Goal: Task Accomplishment & Management: Manage account settings

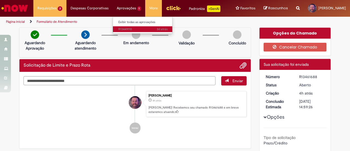
click at [129, 31] on span "3d atrás 3 dias atrás R13449110" at bounding box center [142, 29] width 49 height 4
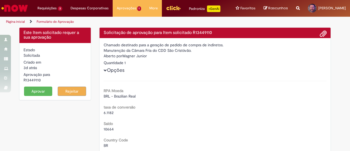
click at [44, 89] on button "Aprovar" at bounding box center [38, 90] width 28 height 9
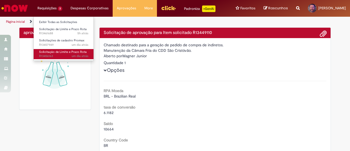
click at [49, 51] on span "Solicitação de Limite e Prazo Rota" at bounding box center [63, 52] width 48 height 4
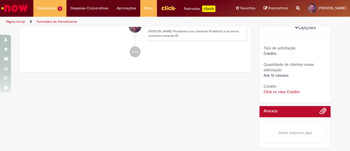
scroll to position [130, 0]
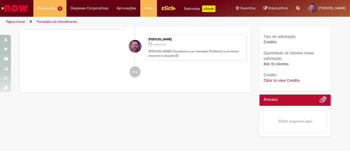
click at [277, 78] on link "Click to view Crédito" at bounding box center [281, 80] width 36 height 5
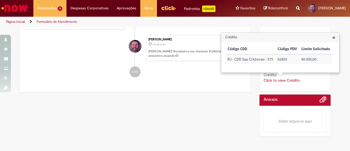
click at [178, 92] on div "Enviar [PERSON_NAME] 3m atrás 3 minutos atrás Comentários adicionais Solução Pr…" at bounding box center [134, 20] width 231 height 143
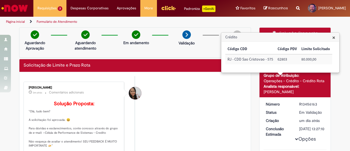
click at [192, 52] on div "Aguardando Aprovação Aguardando atendimento Em andamento Validação Concluído" at bounding box center [135, 42] width 232 height 30
click at [332, 38] on span "×" at bounding box center [333, 37] width 3 height 7
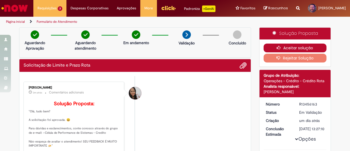
click at [284, 45] on button "Aceitar solução" at bounding box center [294, 47] width 63 height 9
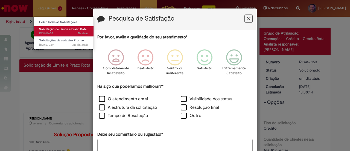
click at [46, 30] on span "Solicitação de Limite e Prazo Rota" at bounding box center [63, 29] width 48 height 4
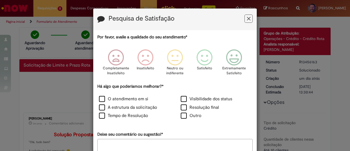
click at [247, 19] on icon "Feedback" at bounding box center [249, 19] width 4 height 6
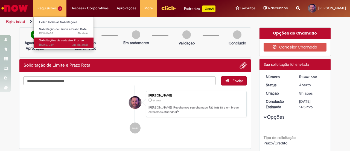
click at [48, 41] on span "Solicitações de cadastro Promax" at bounding box center [61, 40] width 45 height 4
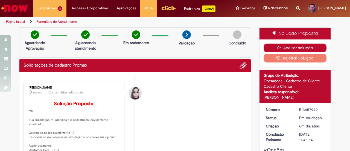
click at [305, 47] on button "Aceitar solução" at bounding box center [294, 47] width 63 height 9
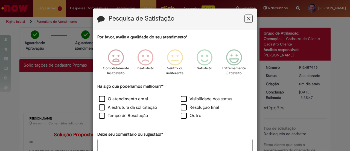
click at [247, 19] on icon "Feedback" at bounding box center [249, 19] width 4 height 6
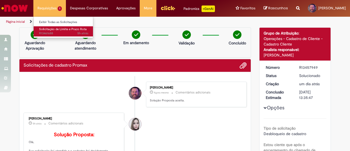
click at [57, 29] on span "Solicitação de Limite e Prazo Rota" at bounding box center [63, 29] width 48 height 4
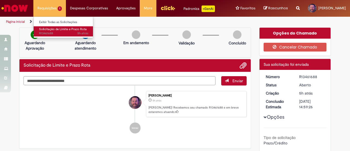
click at [47, 28] on span "Solicitação de Limite e Prazo Rota" at bounding box center [63, 29] width 48 height 4
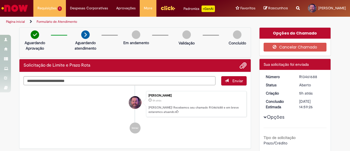
click at [263, 117] on span "Opções para R13461688" at bounding box center [264, 116] width 3 height 3
